Goal: Information Seeking & Learning: Learn about a topic

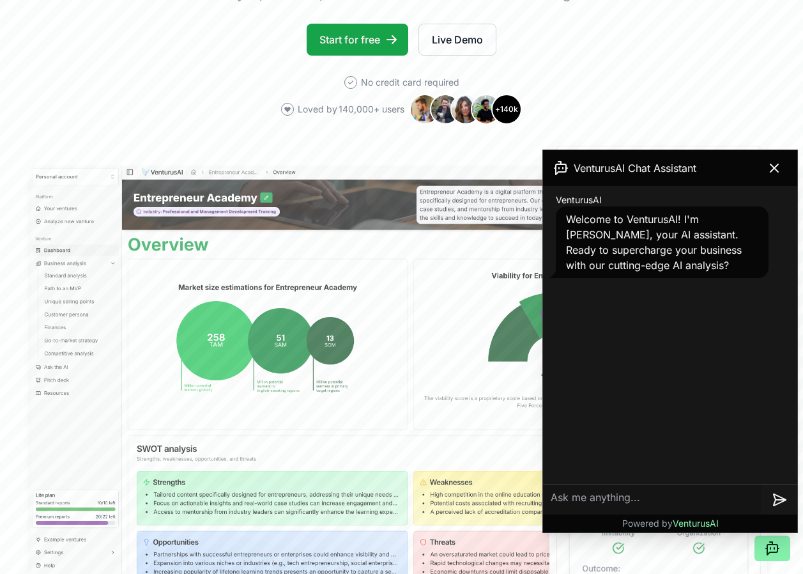
scroll to position [320, 0]
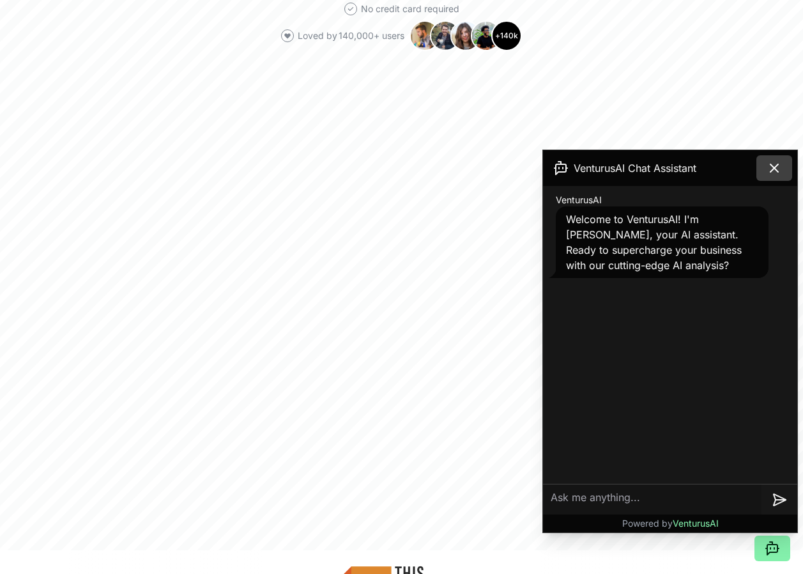
click at [777, 164] on icon at bounding box center [774, 167] width 15 height 15
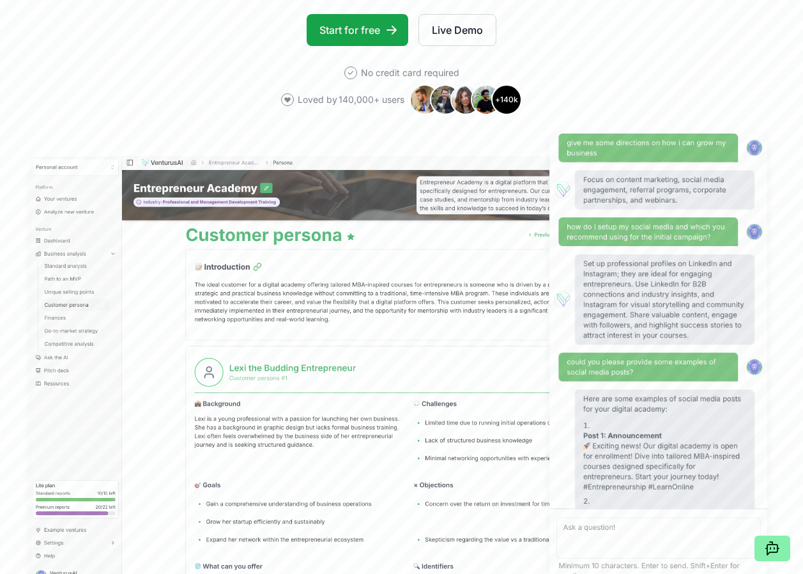
scroll to position [0, 0]
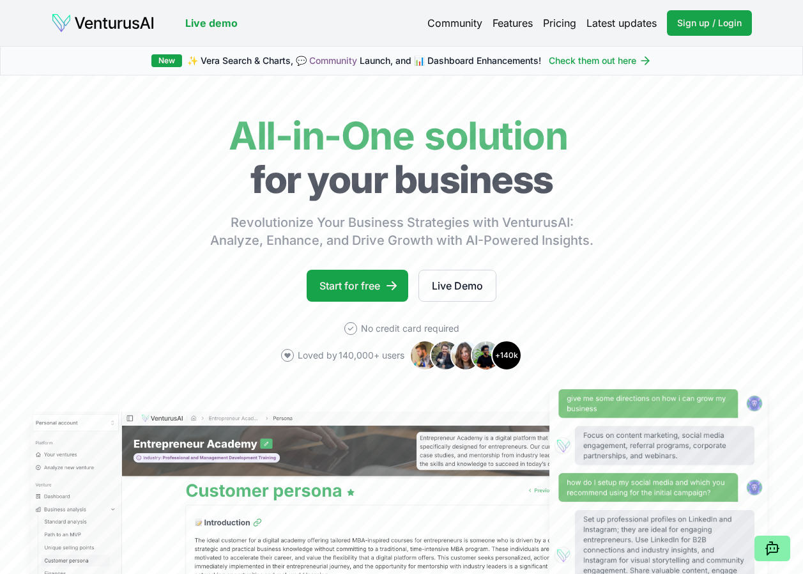
click at [552, 23] on link "Pricing" at bounding box center [559, 22] width 33 height 15
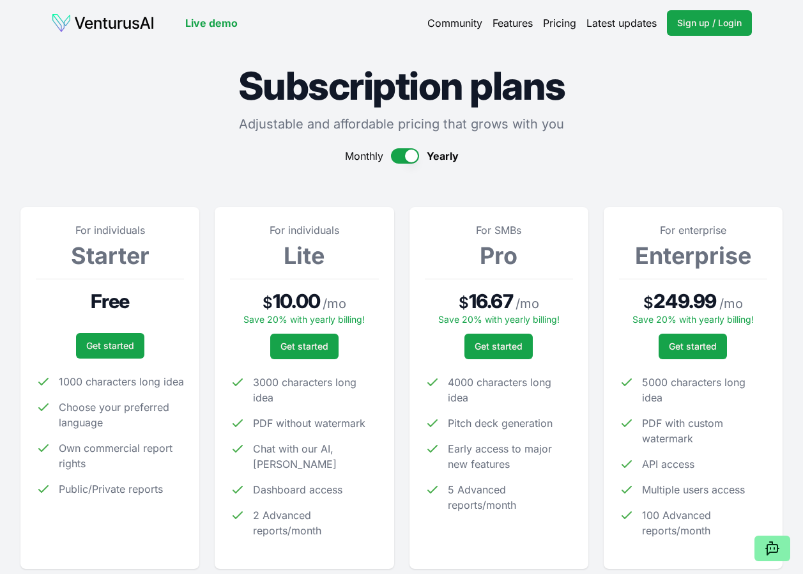
click at [569, 26] on link "Pricing" at bounding box center [559, 22] width 33 height 15
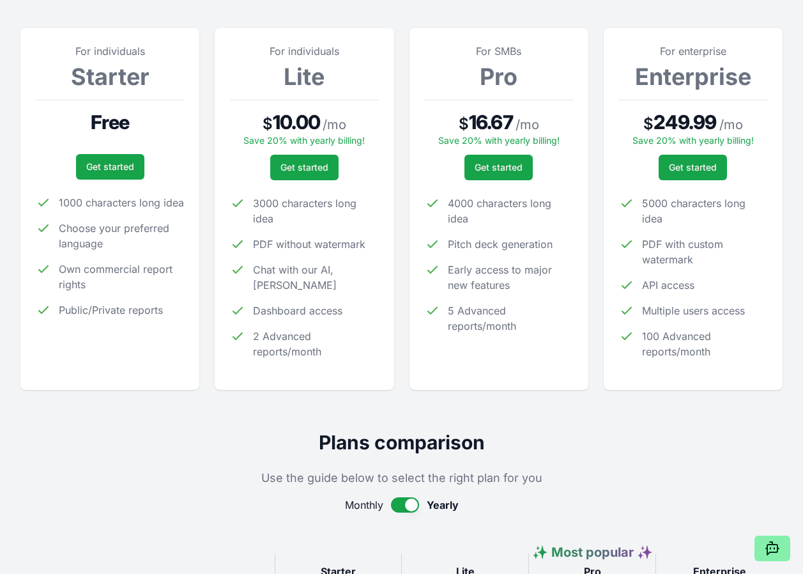
scroll to position [192, 0]
